Goal: Use online tool/utility: Use online tool/utility

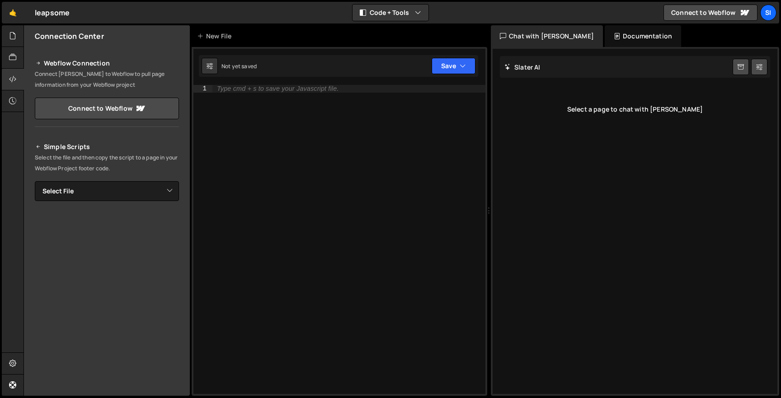
click at [324, 112] on div "Type cmd + s to save your Javascript file." at bounding box center [349, 247] width 273 height 324
click at [15, 57] on icon at bounding box center [12, 57] width 7 height 10
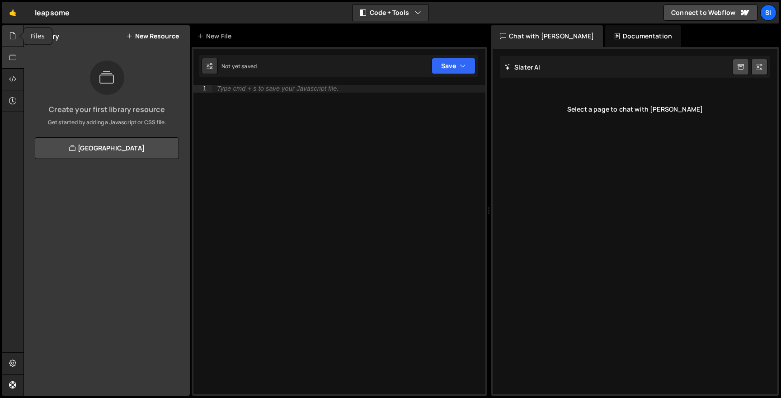
click at [15, 38] on icon at bounding box center [12, 36] width 7 height 10
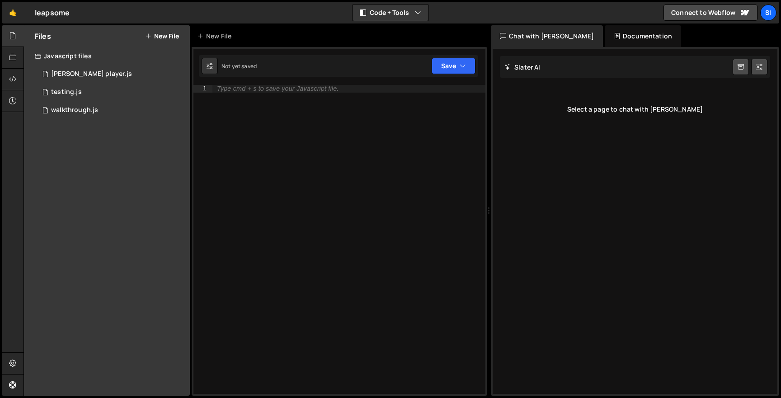
click at [167, 33] on button "New File" at bounding box center [162, 36] width 34 height 7
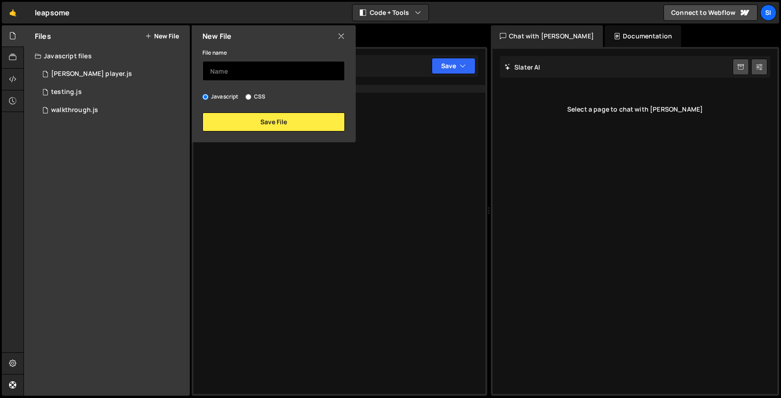
click at [255, 73] on input "text" at bounding box center [274, 71] width 142 height 20
type input "a"
click at [307, 61] on input "[PERSON_NAME].js" at bounding box center [274, 71] width 142 height 20
click at [306, 50] on div "File name [PERSON_NAME].js" at bounding box center [274, 64] width 142 height 34
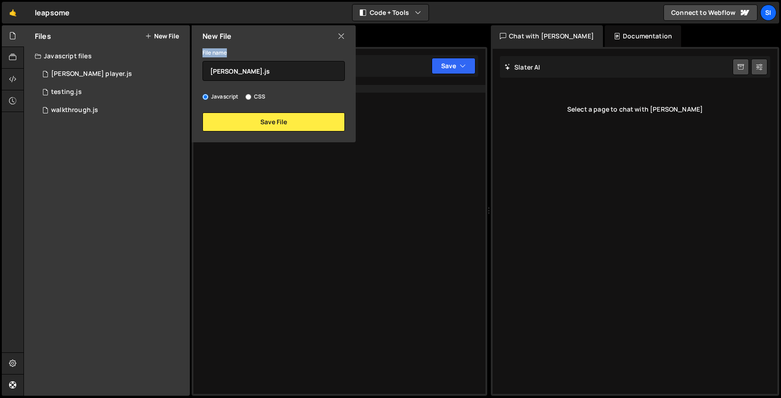
click at [306, 50] on div "File name [PERSON_NAME].js" at bounding box center [274, 64] width 142 height 34
click at [302, 67] on input "[PERSON_NAME].js" at bounding box center [274, 71] width 142 height 20
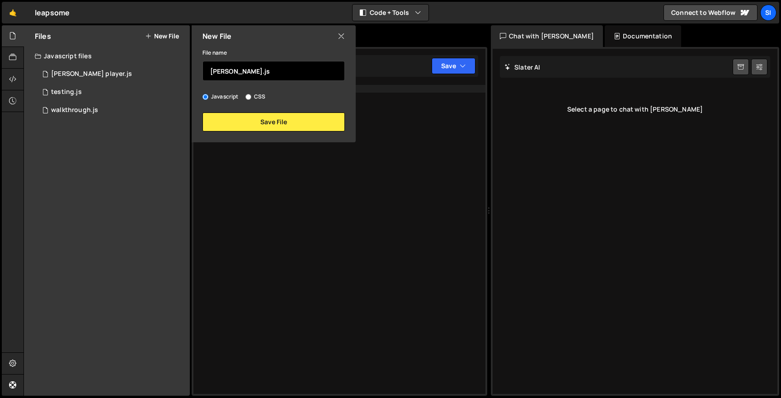
click at [302, 67] on input "[PERSON_NAME].js" at bounding box center [274, 71] width 142 height 20
type input "[PERSON_NAME]."
type input "notu"
type input "pnp.js"
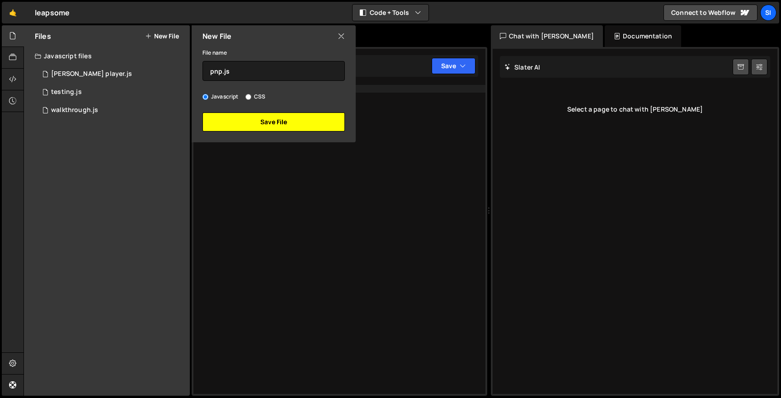
click at [312, 122] on button "Save File" at bounding box center [274, 122] width 142 height 19
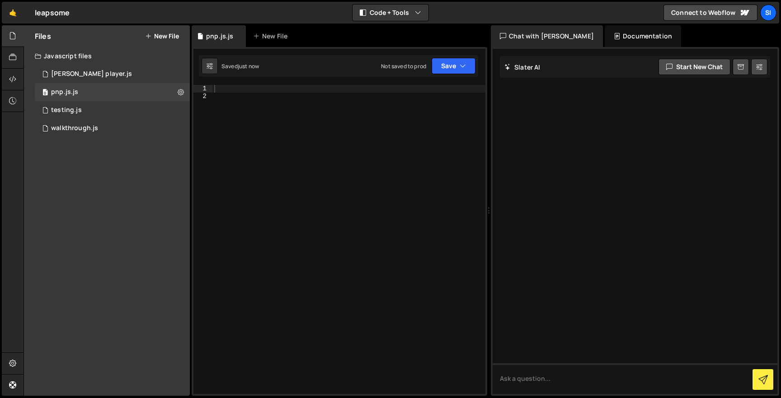
click at [282, 91] on div at bounding box center [349, 247] width 273 height 324
paste textarea "<script src="[URL][DOMAIN_NAME]"></script>"
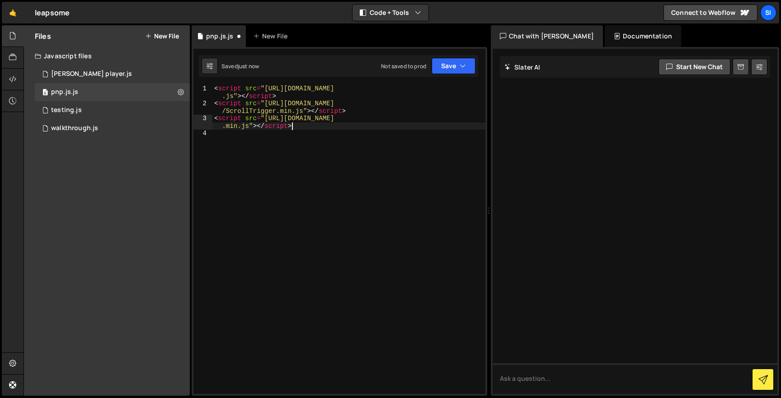
type textarea "<script src="[URL][DOMAIN_NAME]"></script>"
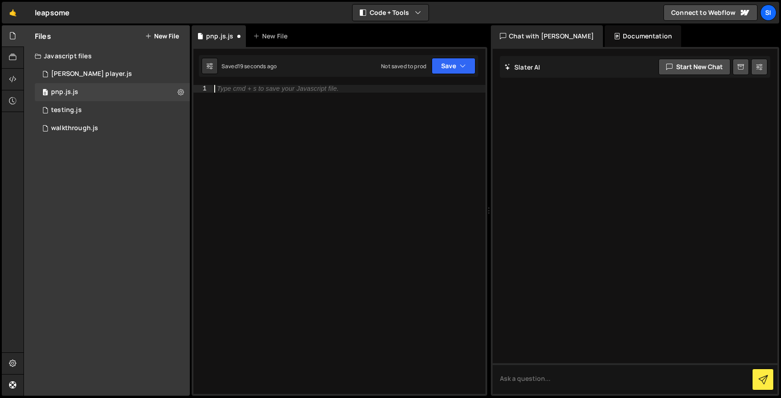
click at [374, 199] on div "Type cmd + s to save your Javascript file." at bounding box center [349, 247] width 273 height 324
paste textarea "});"
type textarea "});"
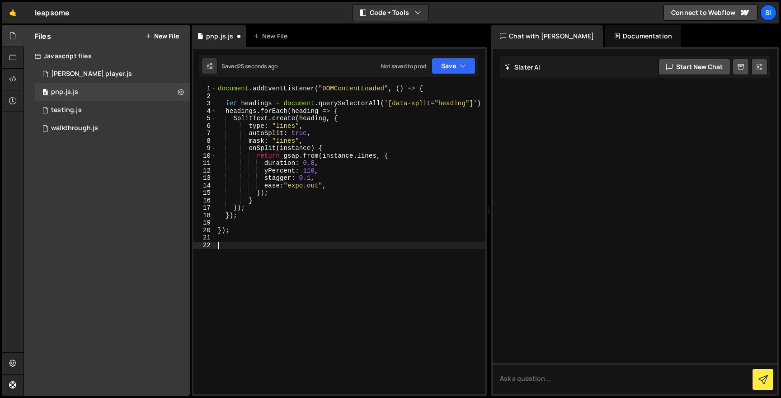
paste textarea "});"
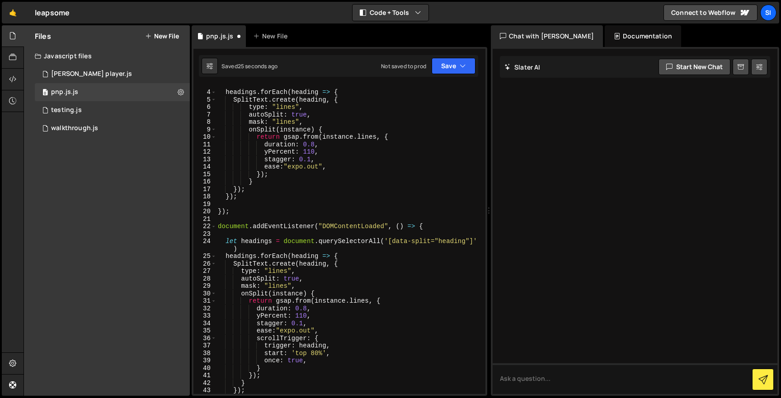
click at [328, 256] on div "headings . forEach ( heading => { SplitText . create ( heading , { type : "line…" at bounding box center [349, 243] width 266 height 324
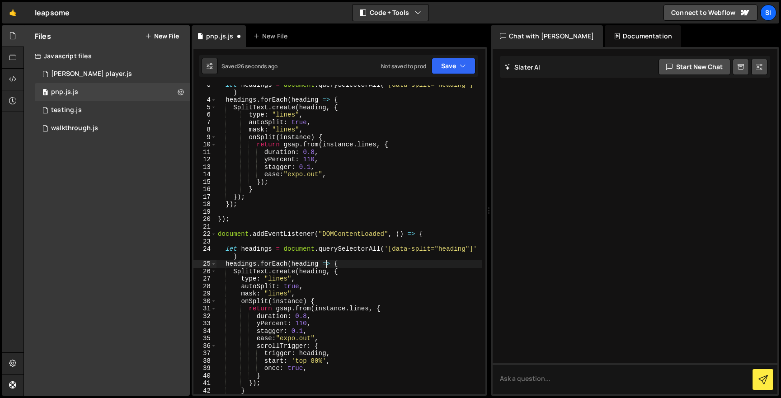
click at [435, 235] on div "let headings = document . querySelectorAll ( '[data-split="heading"]' ) heading…" at bounding box center [349, 247] width 266 height 332
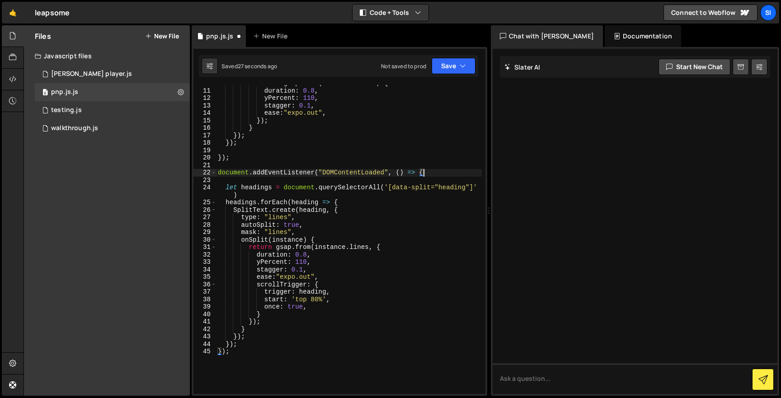
scroll to position [85, 0]
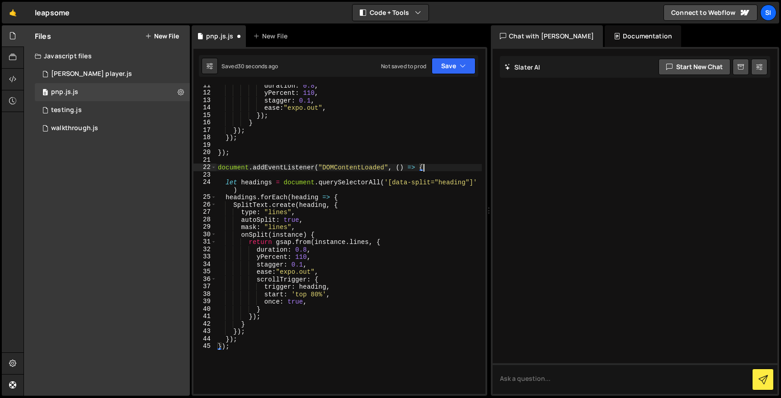
click at [320, 166] on div "duration : 0.8 , yPercent : 110 , stagger : 0.1 , ease : "expo.out" , }) ; } })…" at bounding box center [349, 244] width 266 height 324
drag, startPoint x: 267, startPoint y: 349, endPoint x: 184, endPoint y: 348, distance: 83.2
click at [184, 349] on div "Files New File Javascript files 0 [PERSON_NAME] player.js 0 0 pnp.js.js 0 0 tes…" at bounding box center [403, 210] width 758 height 371
type textarea "});"
drag, startPoint x: 458, startPoint y: 167, endPoint x: 196, endPoint y: 167, distance: 262.3
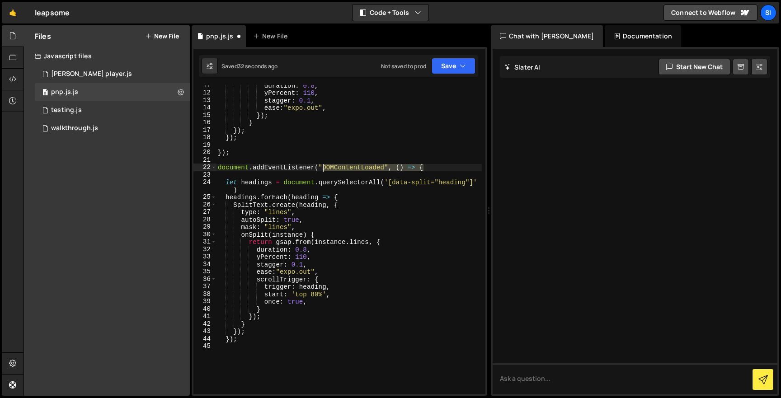
click at [197, 167] on div "11 12 13 14 15 16 17 18 19 20 21 22 23 24 25 26 27 28 29 30 31 32 33 34 35 36 3…" at bounding box center [340, 239] width 292 height 309
type textarea "document.addEventListener("DOMContentLoaded", () => {"
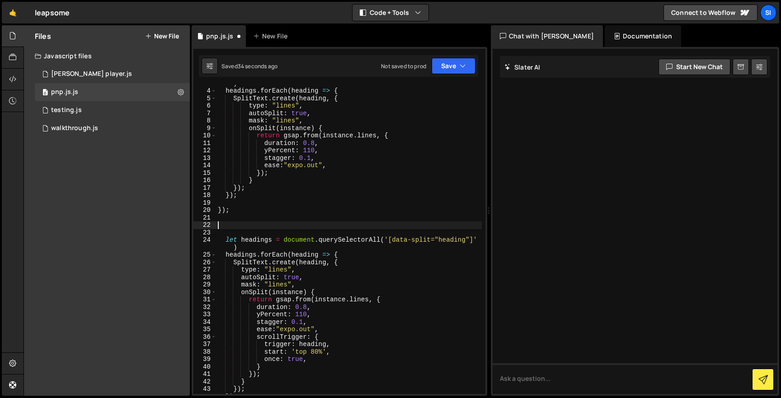
scroll to position [0, 0]
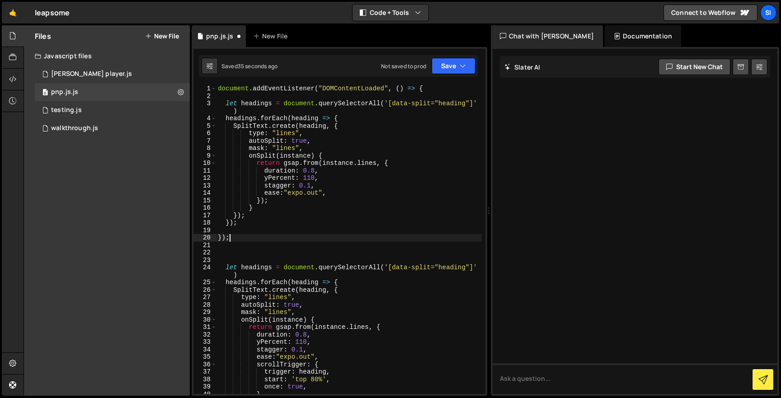
drag, startPoint x: 273, startPoint y: 238, endPoint x: 166, endPoint y: 238, distance: 107.2
click at [166, 238] on div "Files New File Javascript files 0 [PERSON_NAME] player.js 0 0 pnp.js.js 0 0 tes…" at bounding box center [403, 210] width 758 height 371
type textarea "});"
drag, startPoint x: 440, startPoint y: 85, endPoint x: 95, endPoint y: 79, distance: 344.6
click at [106, 83] on div "Files New File Javascript files 0 [PERSON_NAME] player.js 0 0 pnp.js.js 0 0 tes…" at bounding box center [403, 210] width 758 height 371
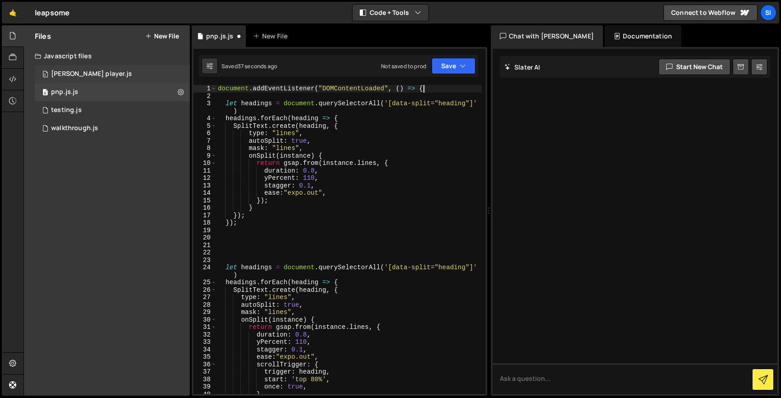
type textarea "document.addEventListener("DOMContentLoaded", () => {"
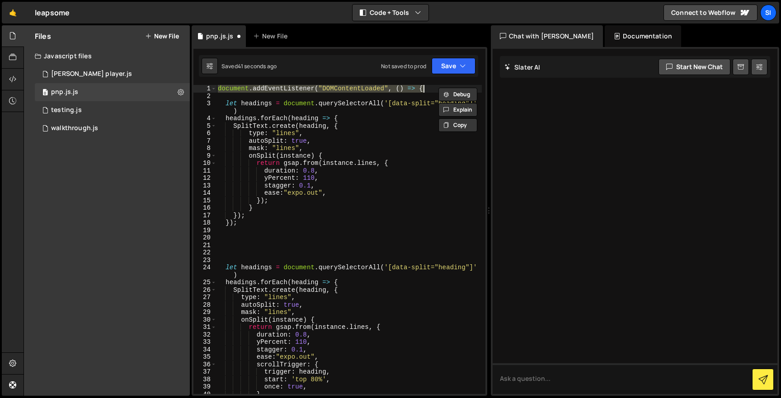
type textarea "});"
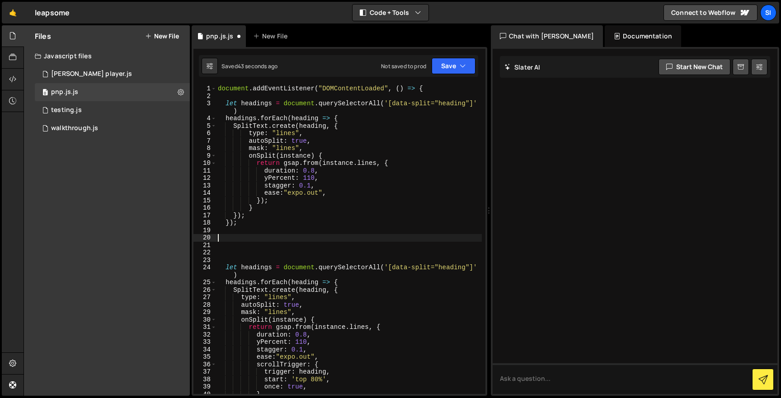
click at [229, 237] on div "document . addEventListener ( "DOMContentLoaded" , ( ) => { let headings = docu…" at bounding box center [349, 247] width 266 height 324
click at [437, 88] on div "document . addEventListener ( "DOMContentLoaded" , ( ) => { let headings = docu…" at bounding box center [349, 247] width 266 height 324
type textarea "document.addEventListener("DOMContentLoaded", () => {"
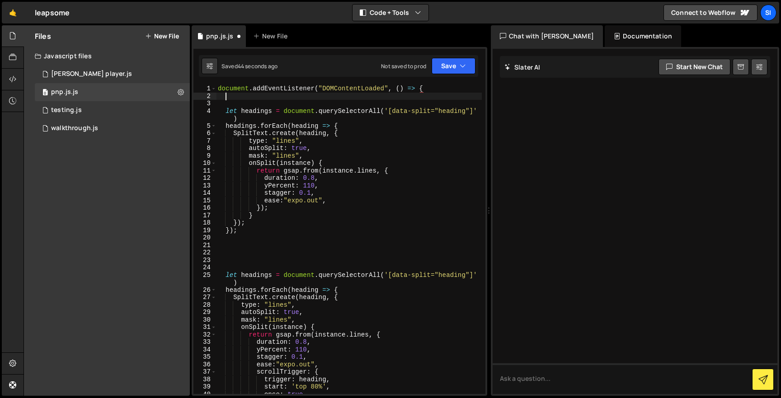
paste textarea "});"
click at [219, 90] on div "document . addEventListener ( "DOMContentLoaded" , ( ) => { }) ; let headings =…" at bounding box center [349, 247] width 266 height 324
type textarea "/*document.addEventListener("DOMContentLoaded", () => {"
click at [235, 92] on div "/*document.addEventListener("DOMContentLoaded", () => { }) ; let headings = doc…" at bounding box center [349, 247] width 266 height 324
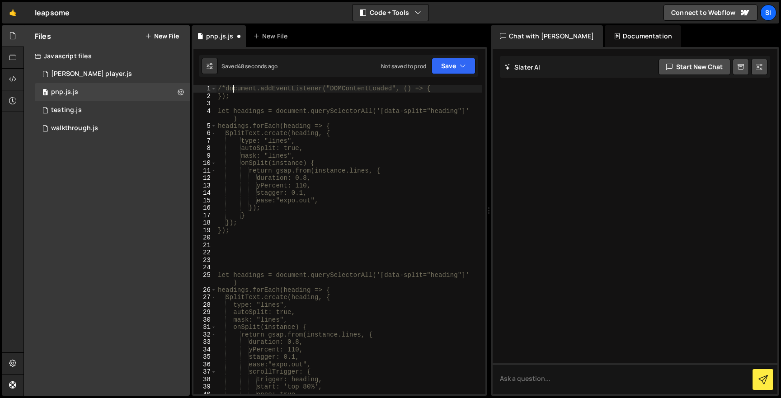
click at [235, 104] on div "/*document.addEventListener("DOMContentLoaded", () => { }); let headings = docu…" at bounding box center [349, 247] width 266 height 324
click at [240, 98] on div "/*document.addEventListener("DOMContentLoaded", () => { }); let headings = docu…" at bounding box center [349, 247] width 266 height 324
type textarea "});*/"
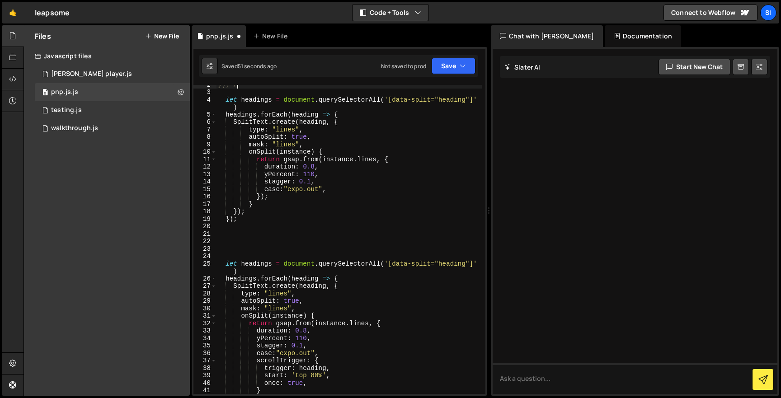
scroll to position [11, 0]
click at [302, 239] on div "});*/ let headings = document . querySelectorAll ( '[data-split="heading"]' ) h…" at bounding box center [349, 243] width 266 height 324
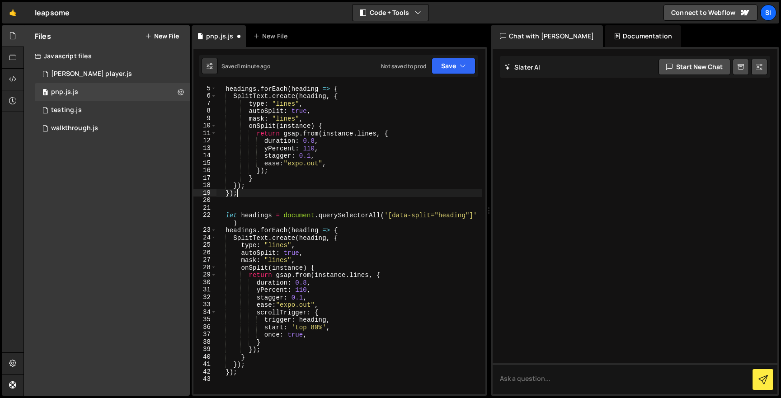
scroll to position [64, 0]
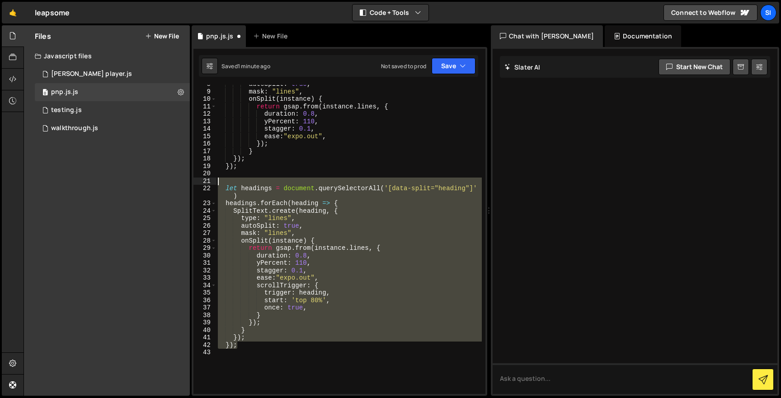
drag, startPoint x: 289, startPoint y: 346, endPoint x: 222, endPoint y: 178, distance: 180.5
click at [223, 178] on div "autoSplit : true , mask : "lines" , onSplit ( instance ) { return gsap . from (…" at bounding box center [349, 242] width 266 height 324
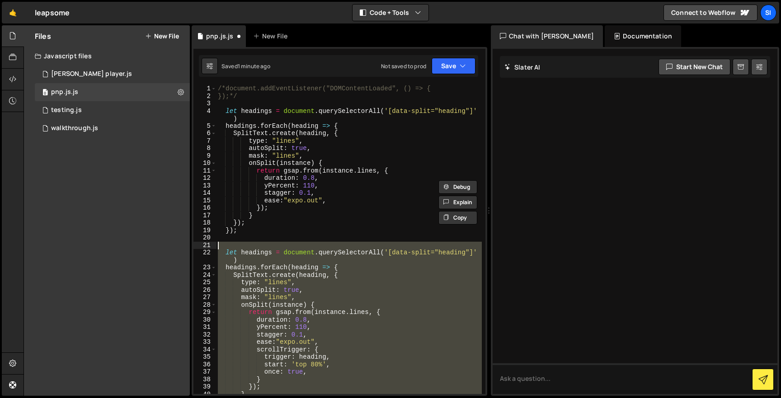
scroll to position [0, 0]
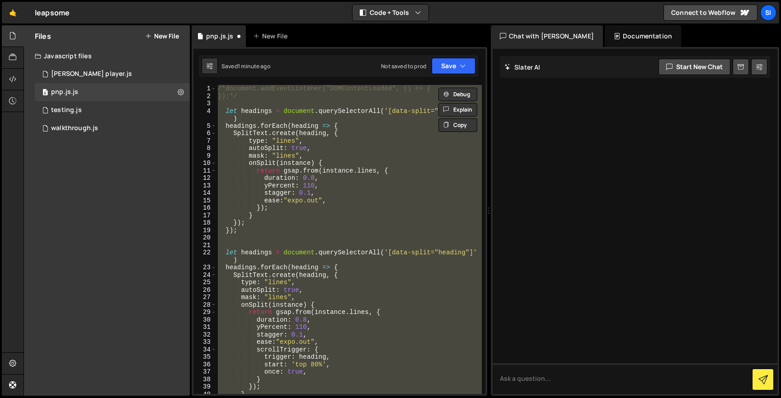
paste textarea
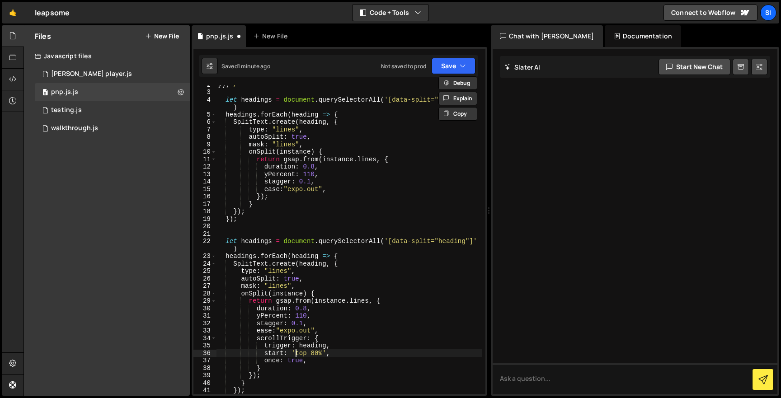
click at [294, 353] on div "}) ; * / let headings = document . querySelectorAll ( '[data-split="heading"]' …" at bounding box center [349, 243] width 266 height 324
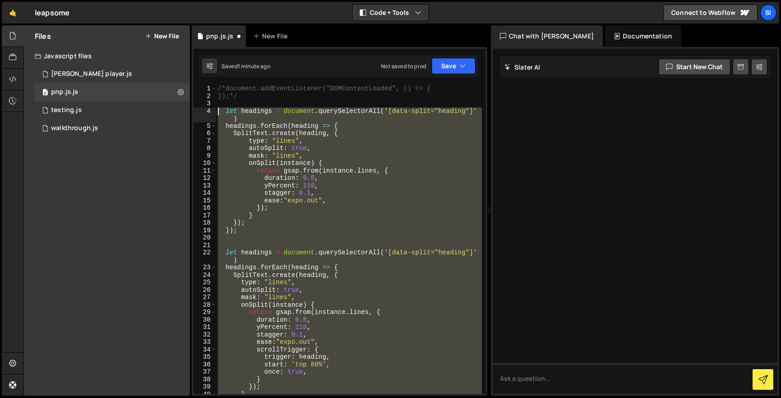
drag, startPoint x: 290, startPoint y: 383, endPoint x: 218, endPoint y: 112, distance: 281.2
click at [218, 112] on div "/*document.addEventListener("DOMContentLoaded", () => { });*/ let headings = do…" at bounding box center [349, 247] width 266 height 324
paste textarea "});"
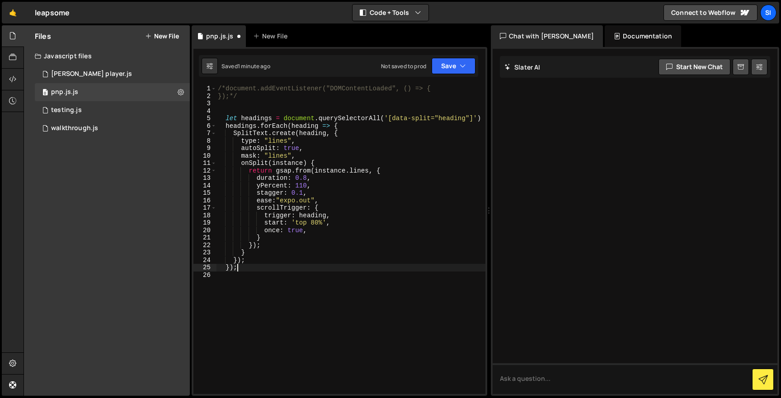
click at [286, 161] on div "/*document.addEventListener("DOMContentLoaded", () => { });*/ let headings = do…" at bounding box center [351, 247] width 270 height 324
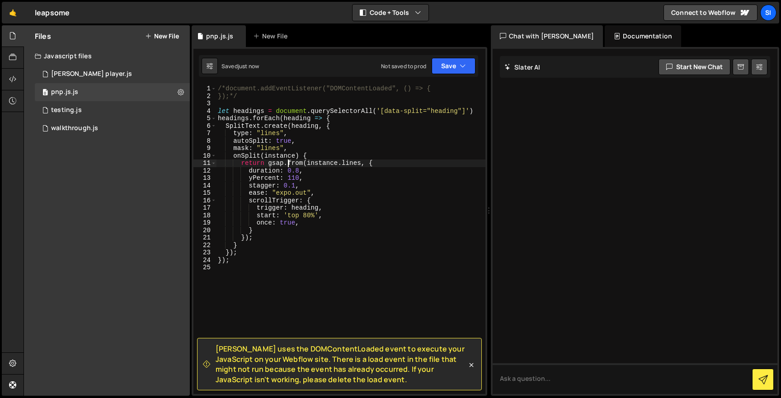
click at [259, 82] on div "[PERSON_NAME] uses the DOMContentLoaded event to execute your JavaScript on you…" at bounding box center [340, 221] width 296 height 349
click at [257, 86] on div "/*document.addEventListener("DOMContentLoaded", () => { });*/ let headings = do…" at bounding box center [351, 247] width 270 height 324
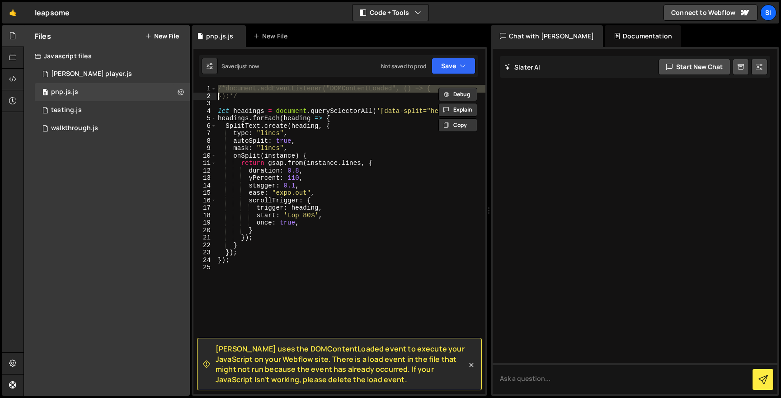
click at [257, 86] on div "/*document.addEventListener("DOMContentLoaded", () => { });*/ let headings = do…" at bounding box center [351, 247] width 270 height 324
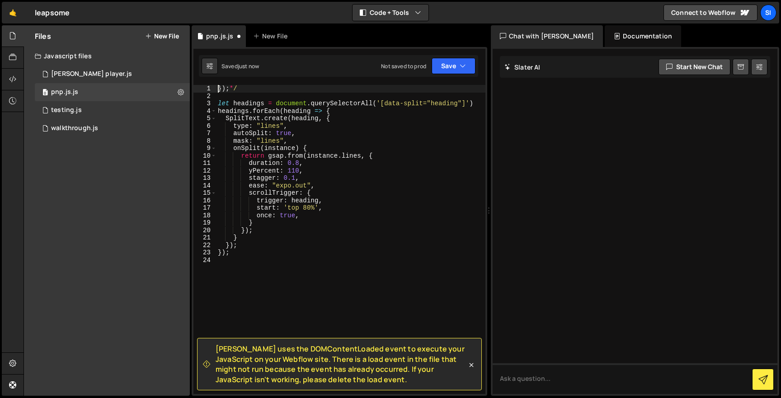
type textarea "/*document.addEventListener("DOMContentLoaded", () => { });*/"
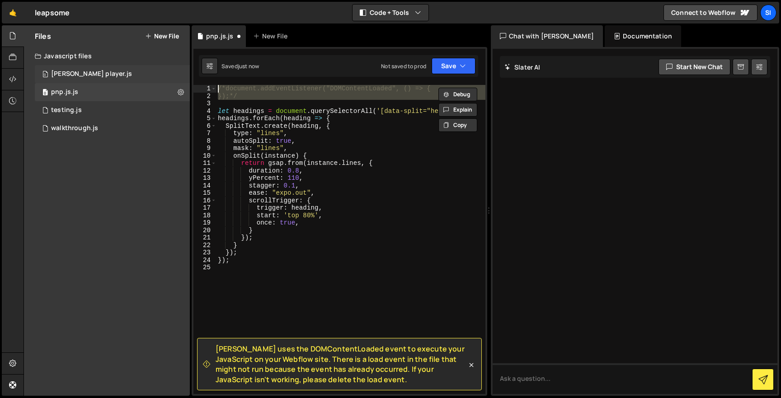
drag, startPoint x: 270, startPoint y: 106, endPoint x: 189, endPoint y: 72, distance: 88.6
click at [189, 73] on div "Files New File Javascript files 0 [PERSON_NAME] player.js 0 0 pnp.js.js 0 0 tes…" at bounding box center [403, 210] width 758 height 371
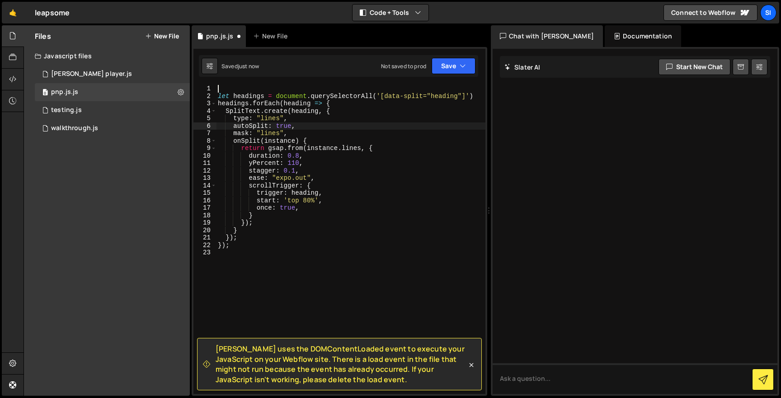
click at [302, 125] on div "let headings = document . querySelectorAll ( '[data-split="heading"]' ) heading…" at bounding box center [351, 247] width 270 height 324
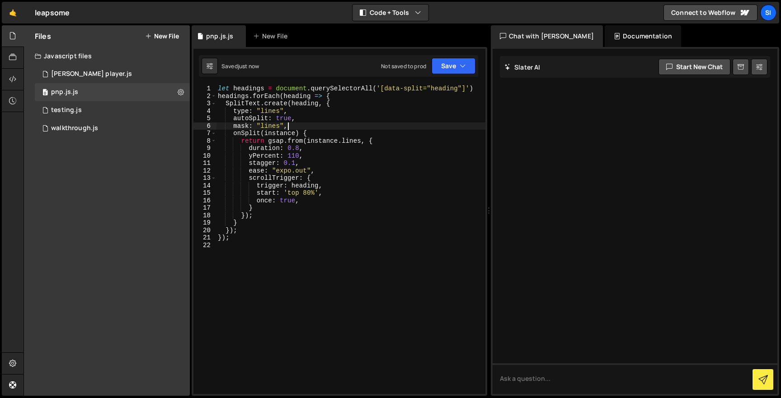
type textarea "});*/"
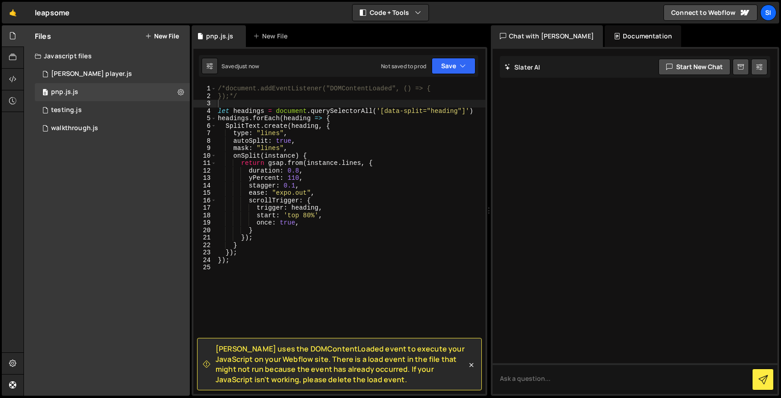
click at [368, 368] on span "[PERSON_NAME] uses the DOMContentLoaded event to execute your JavaScript on you…" at bounding box center [341, 364] width 251 height 41
click at [462, 62] on icon "button" at bounding box center [463, 65] width 6 height 9
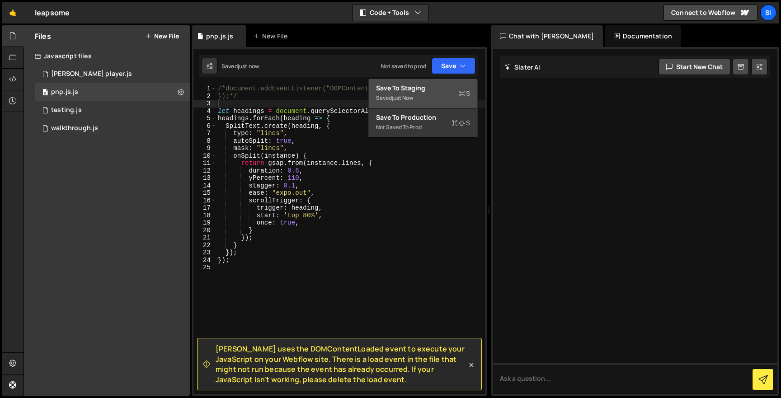
click at [440, 96] on div "Saved just now" at bounding box center [423, 98] width 94 height 11
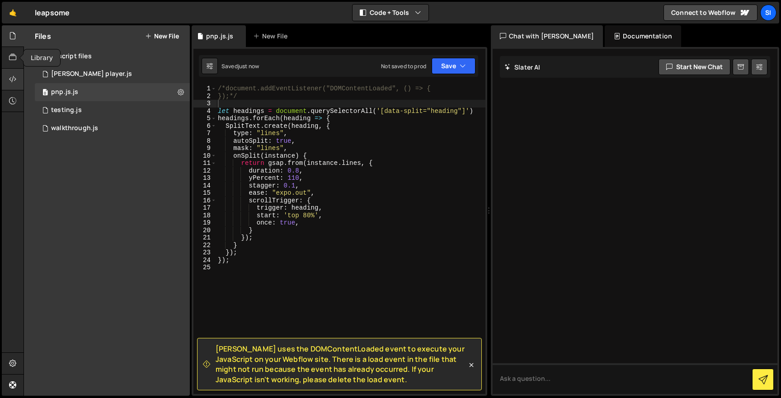
click at [11, 71] on div at bounding box center [13, 80] width 22 height 22
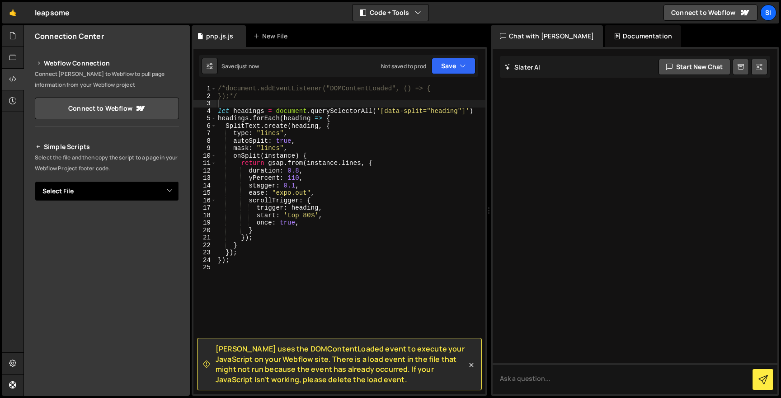
click at [112, 194] on select "Select File [PERSON_NAME] player.js testing.js walkthrough.js pnp.js.js" at bounding box center [107, 191] width 144 height 20
select select "45074"
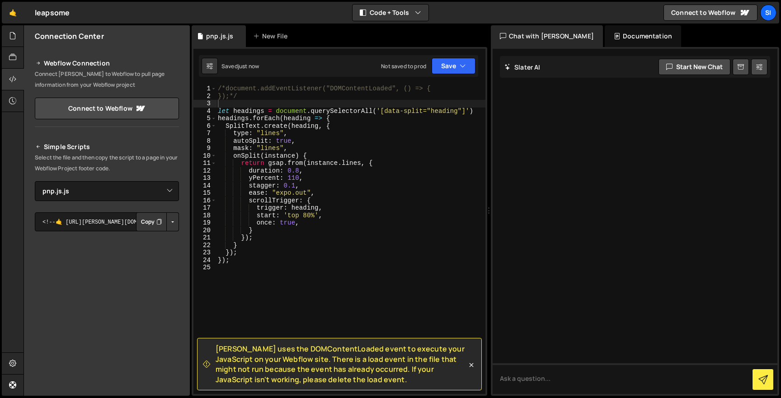
click at [147, 224] on button "Copy" at bounding box center [151, 222] width 31 height 19
click at [136, 213] on button "Copy" at bounding box center [151, 222] width 31 height 19
type textarea "});*/"
click at [300, 95] on div "/*document.addEventListener("DOMContentLoaded", () => { });*/ let headings = do…" at bounding box center [351, 247] width 270 height 324
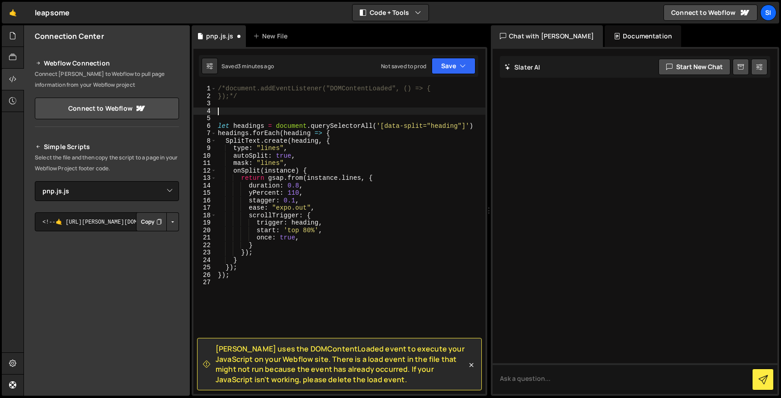
paste textarea "script > document.addEventListener("DOMContentLoaded", function () {"
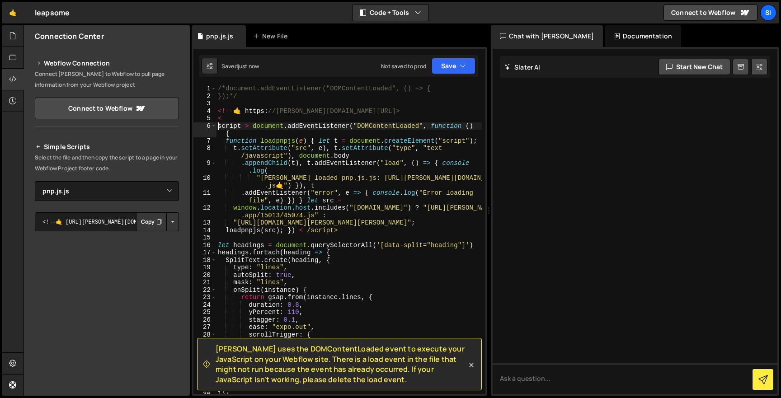
type textarea "});"
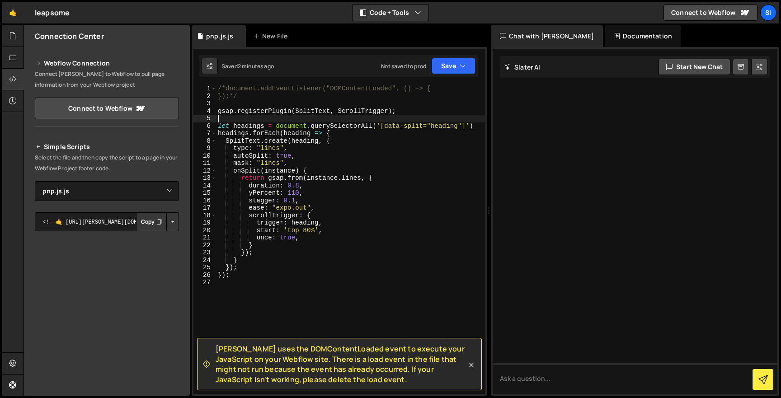
click at [295, 177] on div "/*document.addEventListener("DOMContentLoaded", () => { });*/ gsap . registerPl…" at bounding box center [351, 247] width 270 height 324
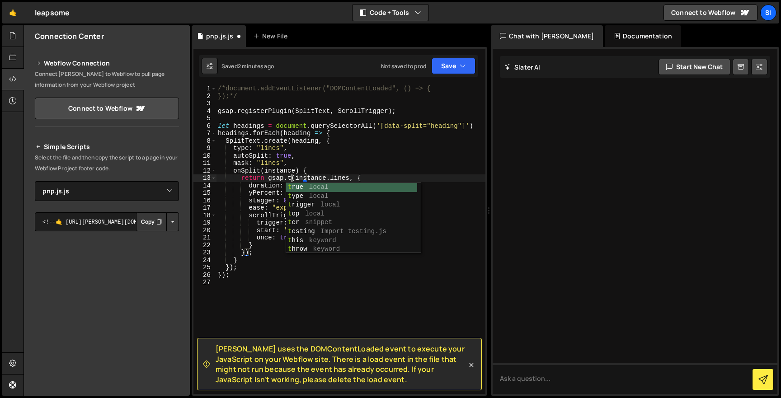
scroll to position [0, 5]
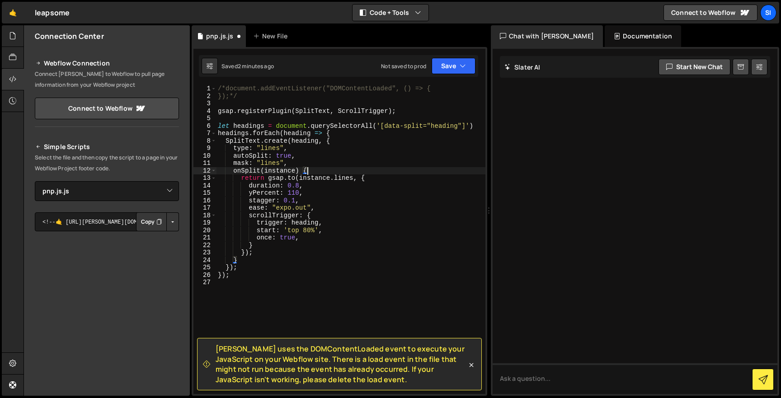
click at [324, 168] on div "/*document.addEventListener("DOMContentLoaded", () => { });*/ gsap . registerPl…" at bounding box center [351, 247] width 270 height 324
click at [421, 108] on div "/*document.addEventListener("DOMContentLoaded", () => { });*/ gsap . registerPl…" at bounding box center [351, 247] width 270 height 324
type textarea "gsap.registerPlugin(SplitText, ScrollTrigger);"
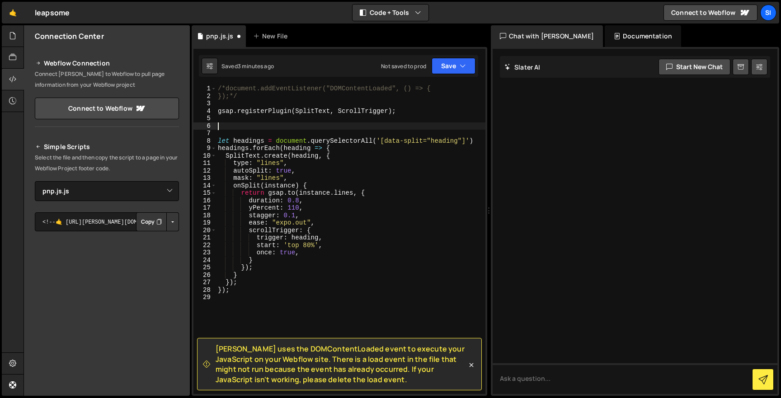
paste textarea "gsap.set(heading,{ autoAlpha:1 })"
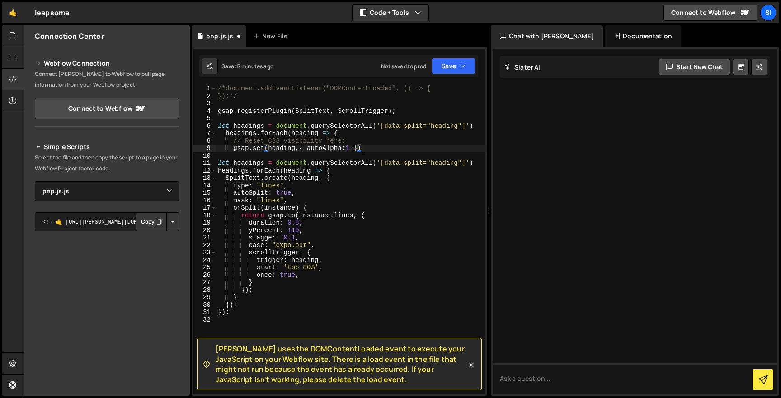
click at [348, 160] on div "/*document.addEventListener("DOMContentLoaded", () => { });*/ gsap . registerPl…" at bounding box center [351, 247] width 270 height 324
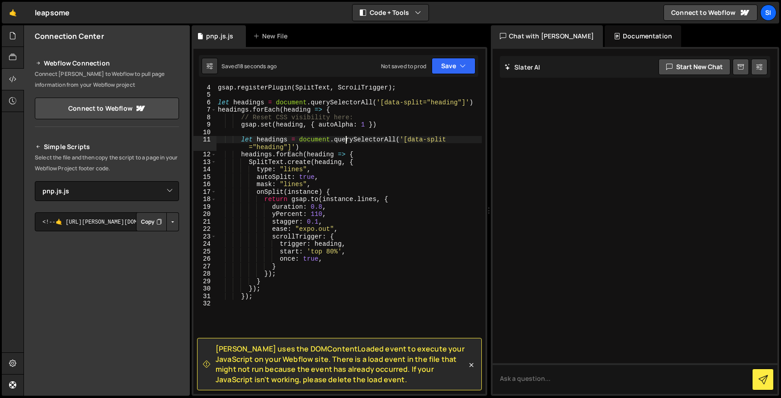
scroll to position [25, 0]
click at [353, 148] on div "gsap . registerPlugin ( SplitText , ScrollTrigger ) ; let headings = document .…" at bounding box center [349, 244] width 266 height 324
click at [358, 110] on div "gsap . registerPlugin ( SplitText , ScrollTrigger ) ; let headings = document .…" at bounding box center [349, 244] width 266 height 324
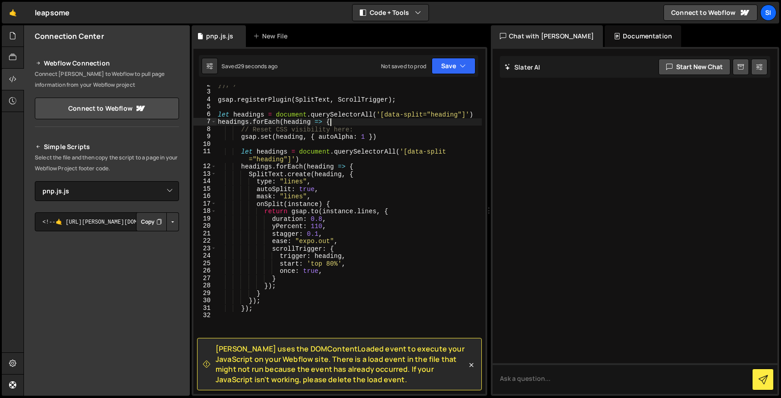
scroll to position [12, 0]
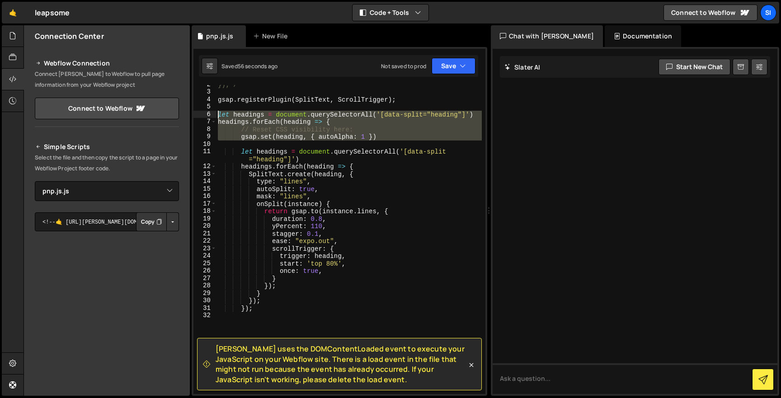
drag, startPoint x: 396, startPoint y: 142, endPoint x: 205, endPoint y: 114, distance: 193.4
click at [205, 114] on div "headings.forEach(heading => { 2 3 4 5 6 7 8 9 10 11 12 13 14 15 16 17 18 19 20 …" at bounding box center [340, 239] width 292 height 309
paste textarea "});"
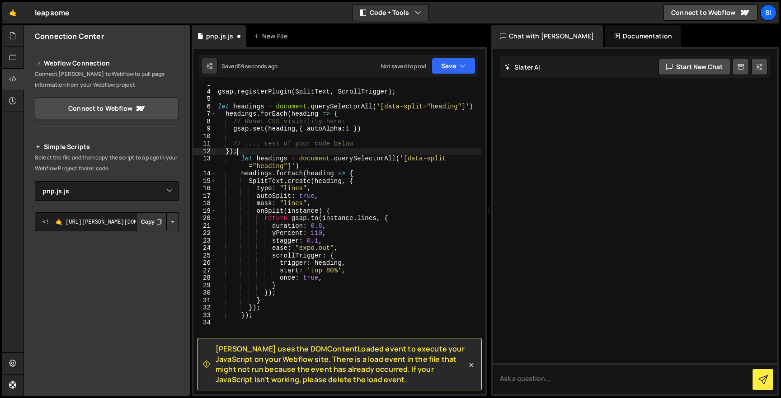
scroll to position [19, 0]
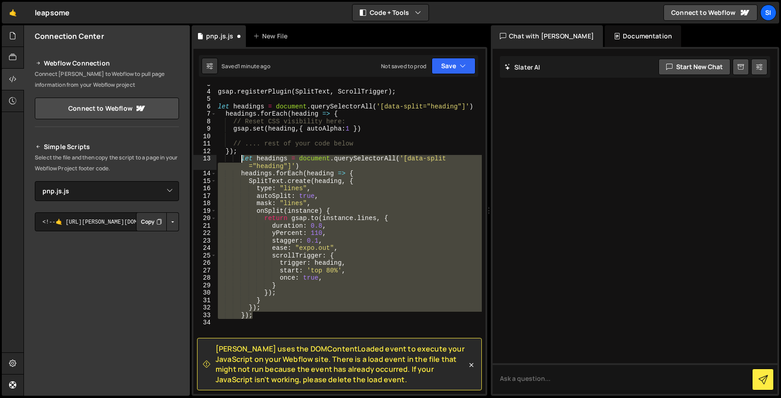
drag, startPoint x: 297, startPoint y: 314, endPoint x: 242, endPoint y: 160, distance: 163.5
click at [242, 160] on div "gsap . registerPlugin ( SplitText , ScrollTrigger ) ; let headings = document .…" at bounding box center [349, 242] width 266 height 324
type textarea "let headings = document.querySelectorAll('[data-split="heading"]') headings.for…"
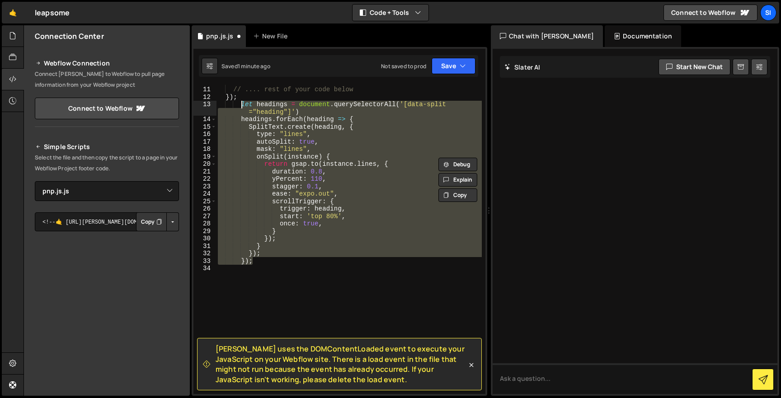
scroll to position [74, 0]
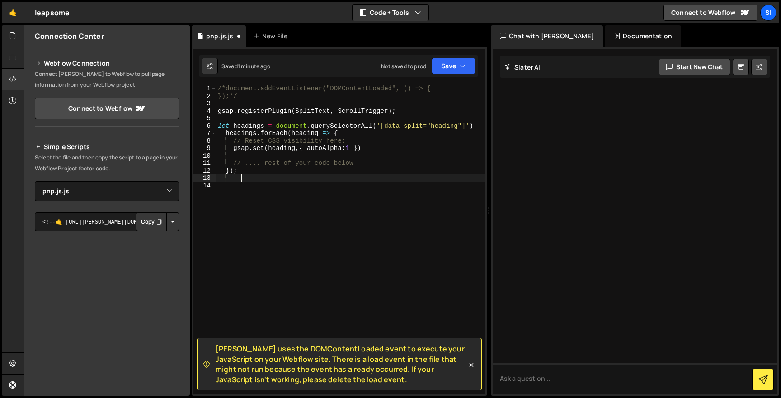
click at [234, 162] on div "/*document.addEventListener("DOMContentLoaded", () => { });*/ gsap . registerPl…" at bounding box center [351, 247] width 270 height 324
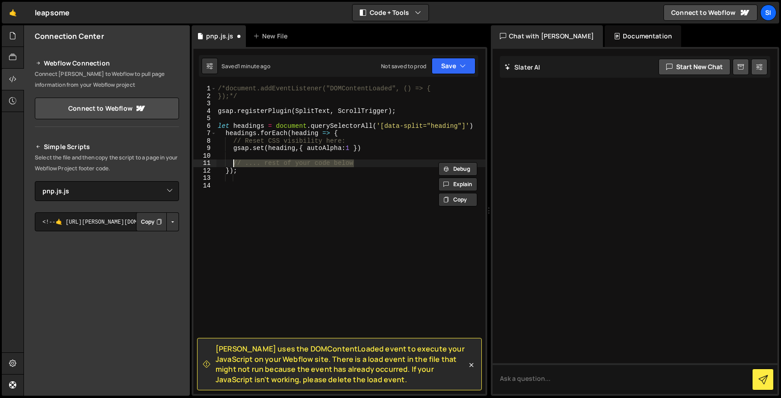
drag, startPoint x: 367, startPoint y: 162, endPoint x: 235, endPoint y: 161, distance: 132.0
click at [235, 161] on div "/*document.addEventListener("DOMContentLoaded", () => { });*/ gsap . registerPl…" at bounding box center [351, 247] width 270 height 324
paste textarea "});"
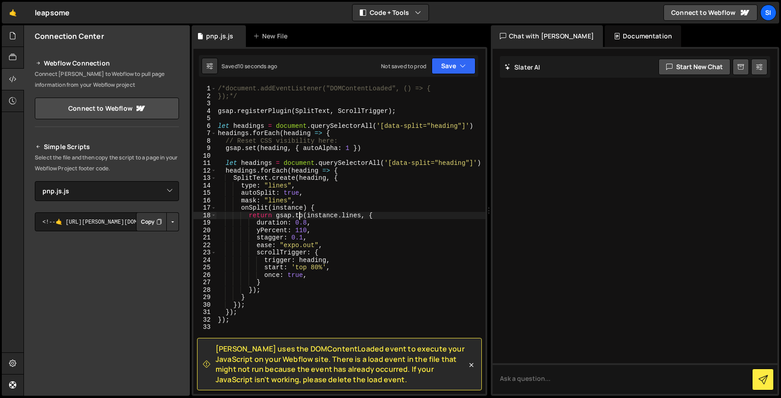
click at [300, 213] on div "/*document.addEventListener("DOMContentLoaded", () => { });*/ gsap . registerPl…" at bounding box center [351, 247] width 270 height 324
click at [306, 225] on div "/*document.addEventListener("DOMContentLoaded", () => { });*/ gsap . registerPl…" at bounding box center [351, 247] width 270 height 324
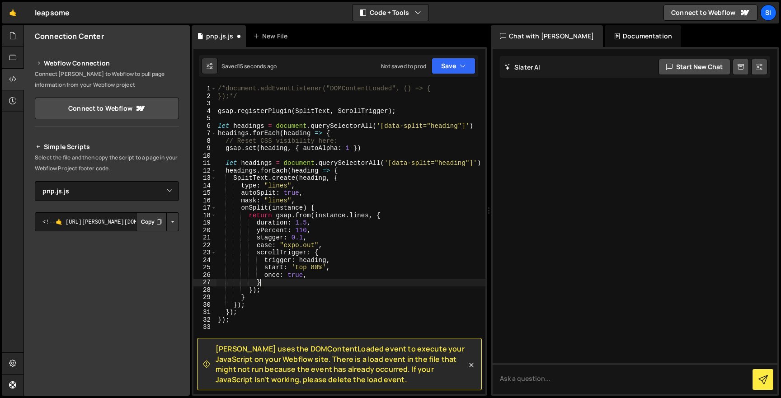
click at [323, 284] on div "/*document.addEventListener("DOMContentLoaded", () => { });*/ gsap . registerPl…" at bounding box center [351, 247] width 270 height 324
click at [302, 238] on div "/*document.addEventListener("DOMContentLoaded", () => { });*/ gsap . registerPl…" at bounding box center [351, 247] width 270 height 324
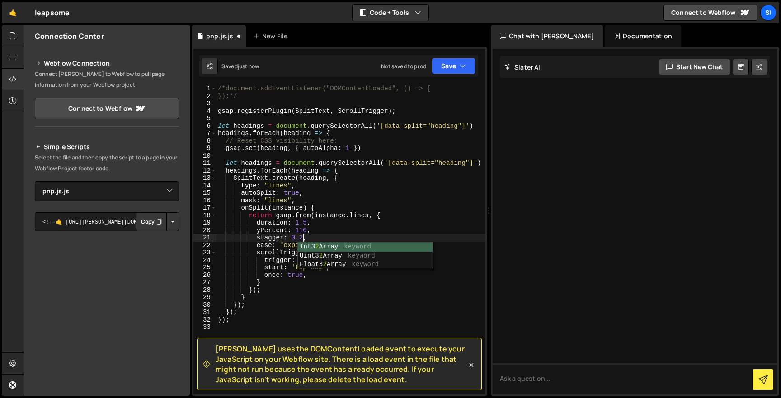
scroll to position [0, 5]
click at [315, 219] on div "/*document.addEventListener("DOMContentLoaded", () => { });*/ gsap . registerPl…" at bounding box center [351, 247] width 270 height 324
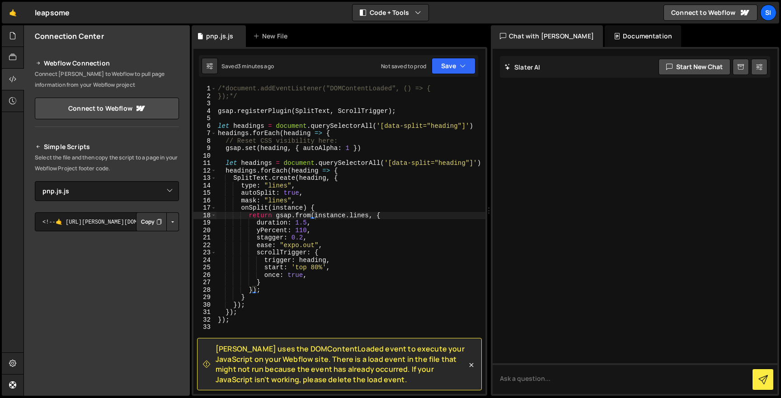
click at [333, 241] on div "/*document.addEventListener("DOMContentLoaded", () => { });*/ gsap . registerPl…" at bounding box center [351, 247] width 270 height 324
type textarea "stagger: 0.2,"
